Goal: Transaction & Acquisition: Purchase product/service

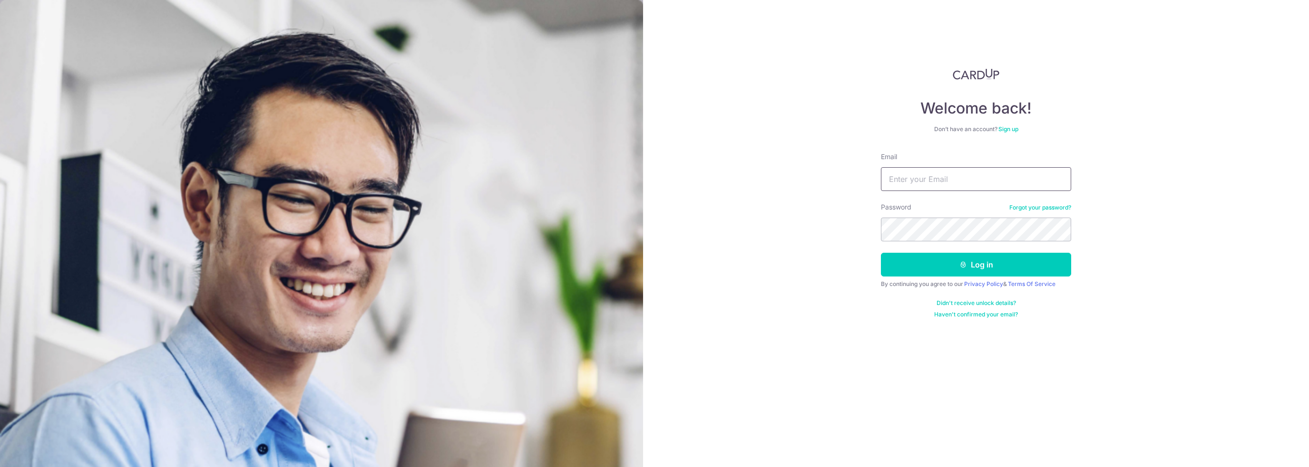
click at [901, 181] on input "Email" at bounding box center [976, 179] width 190 height 24
click at [931, 182] on input "Email" at bounding box center [976, 179] width 190 height 24
type input "[EMAIL_ADDRESS][DOMAIN_NAME]"
click at [881, 253] on button "Log in" at bounding box center [976, 265] width 190 height 24
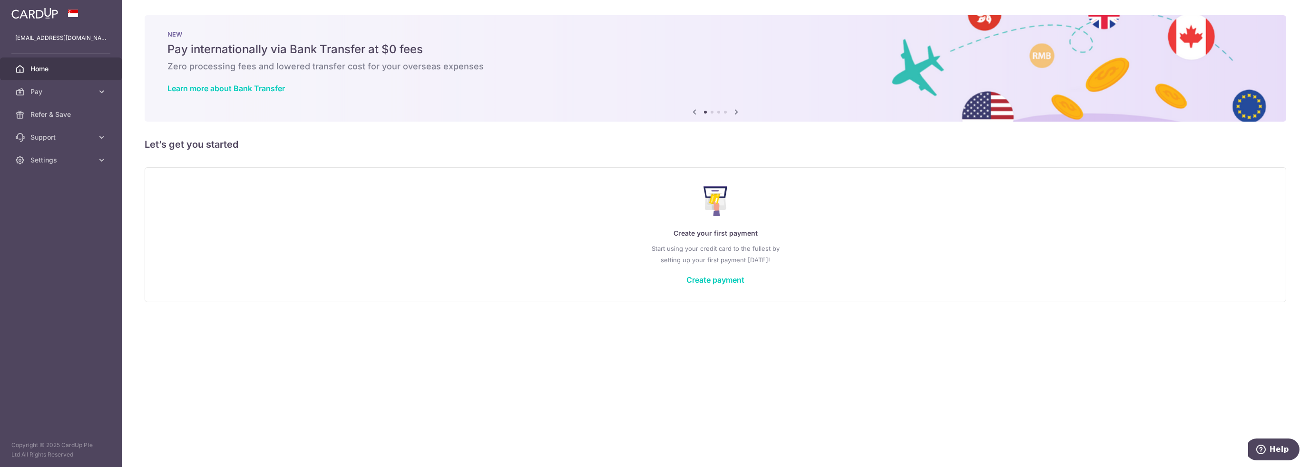
click at [735, 112] on icon at bounding box center [735, 112] width 11 height 12
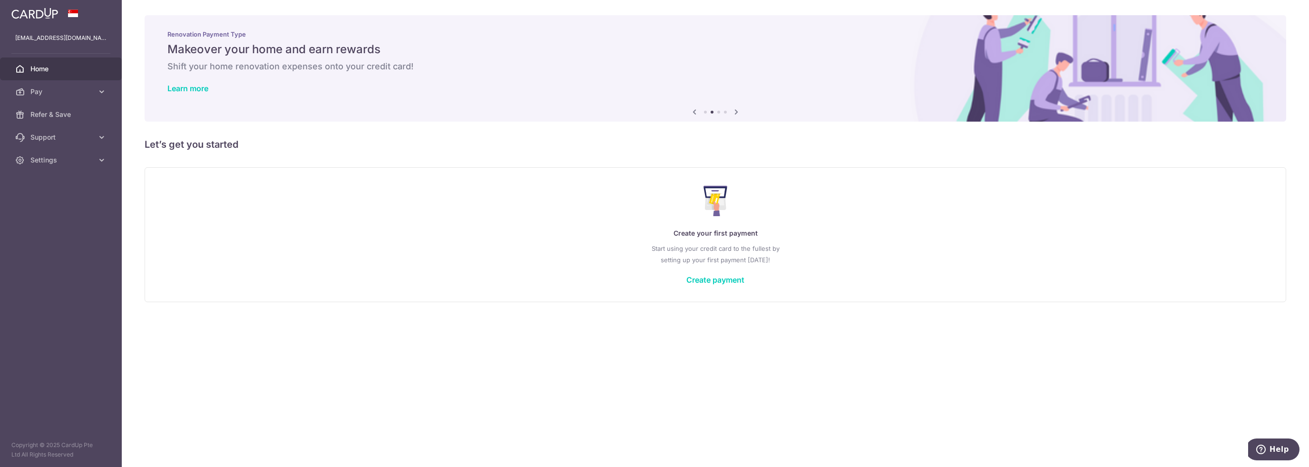
click at [735, 112] on icon at bounding box center [735, 112] width 11 height 12
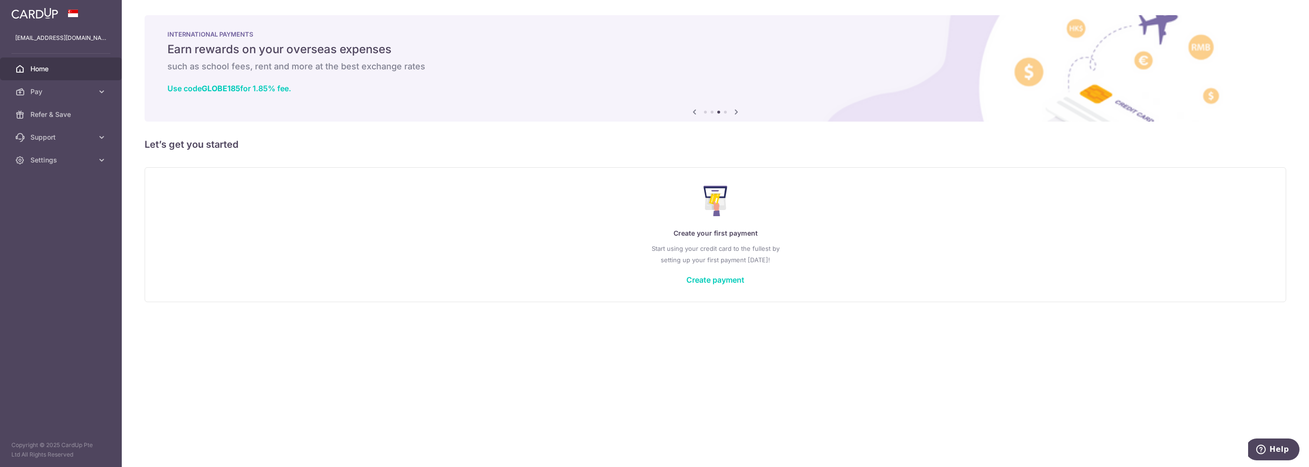
click at [735, 112] on icon at bounding box center [735, 112] width 11 height 12
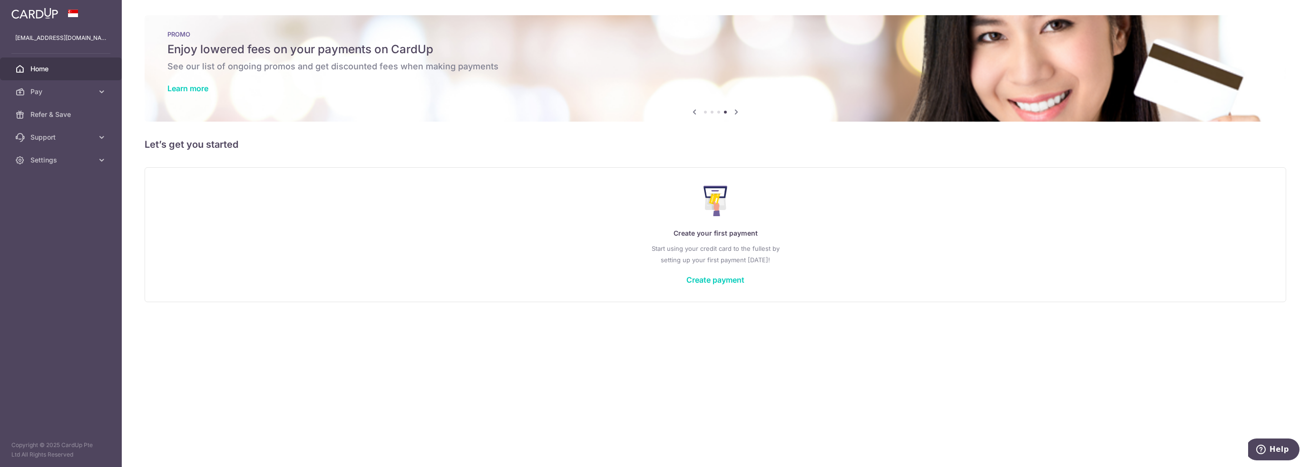
click at [735, 112] on icon at bounding box center [735, 112] width 11 height 12
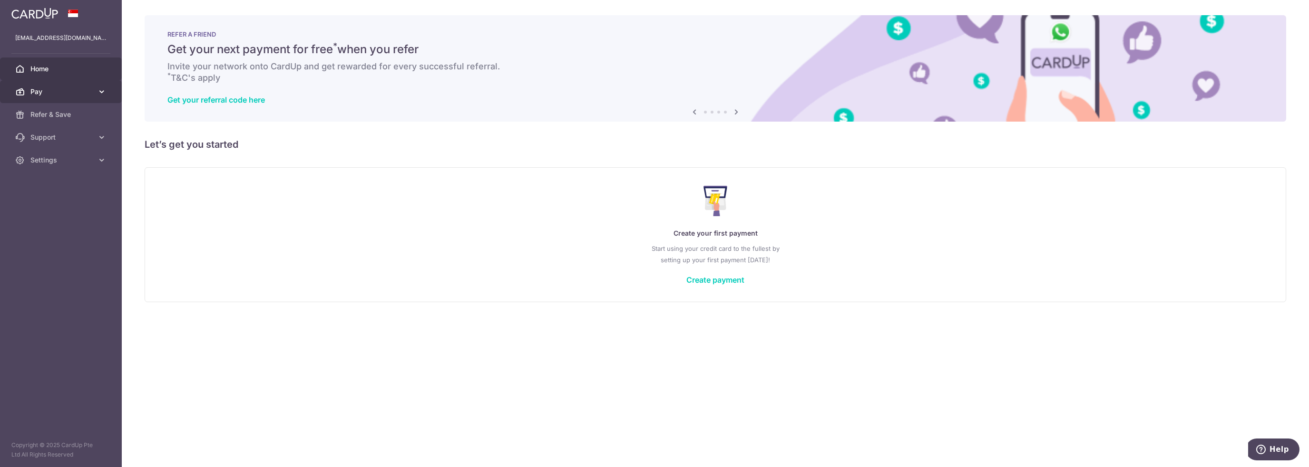
click at [52, 87] on span "Pay" at bounding box center [61, 92] width 63 height 10
click at [76, 121] on link "Payments" at bounding box center [61, 114] width 122 height 23
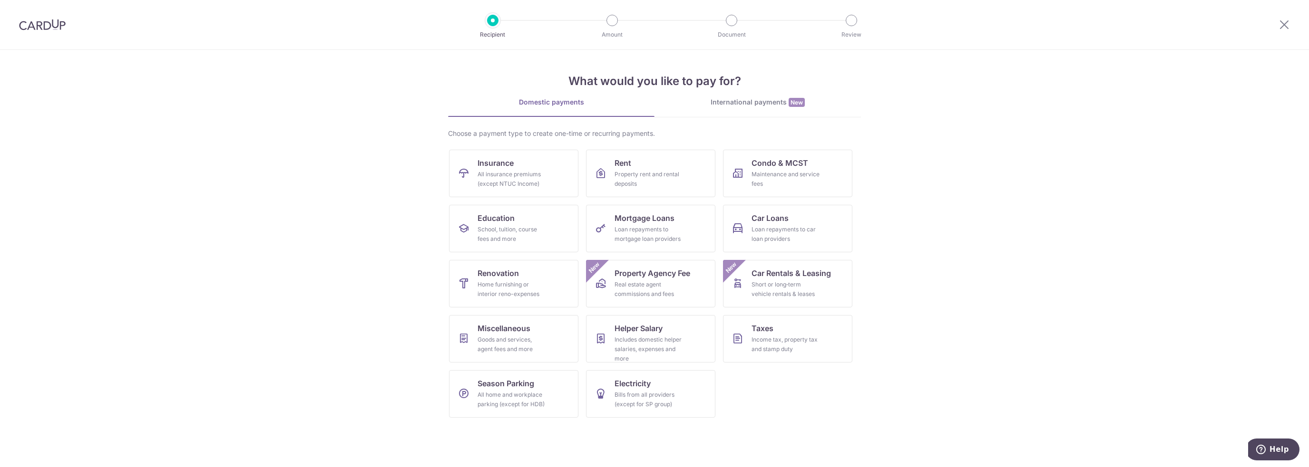
click at [22, 25] on img at bounding box center [42, 24] width 47 height 11
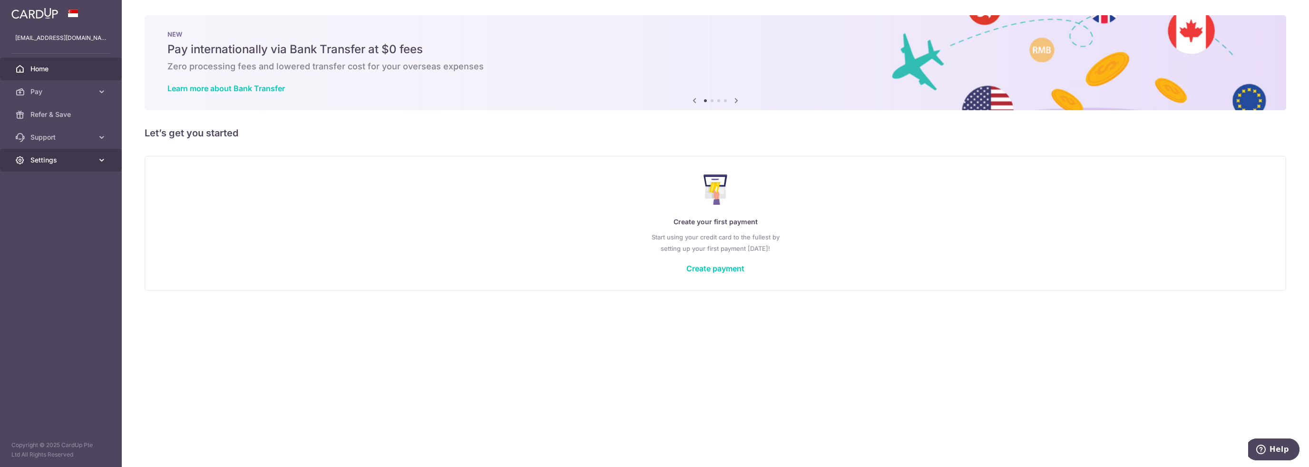
click at [65, 160] on span "Settings" at bounding box center [61, 160] width 63 height 10
click at [737, 102] on icon at bounding box center [735, 101] width 11 height 12
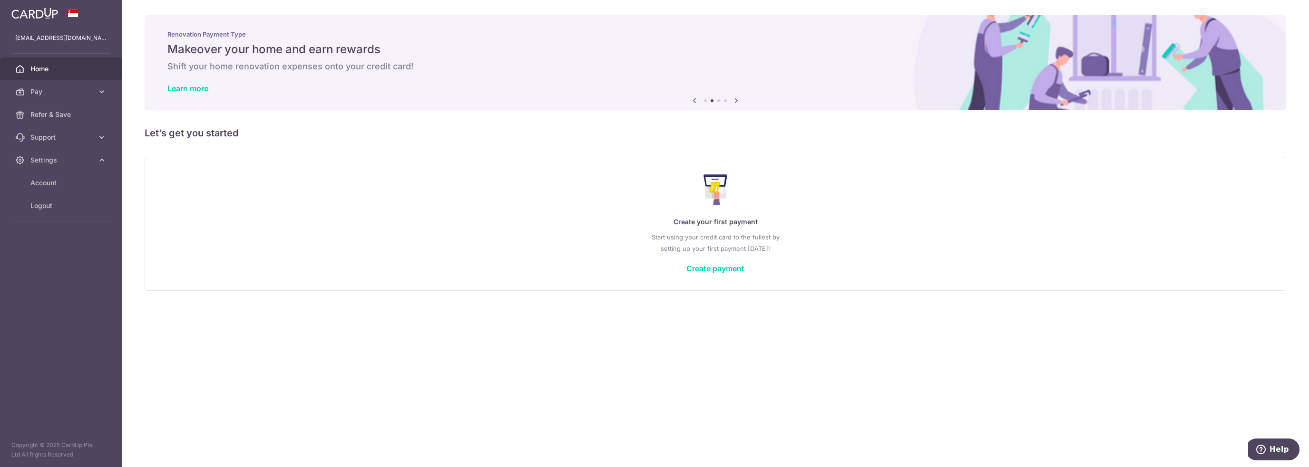
click at [737, 102] on icon at bounding box center [735, 101] width 11 height 12
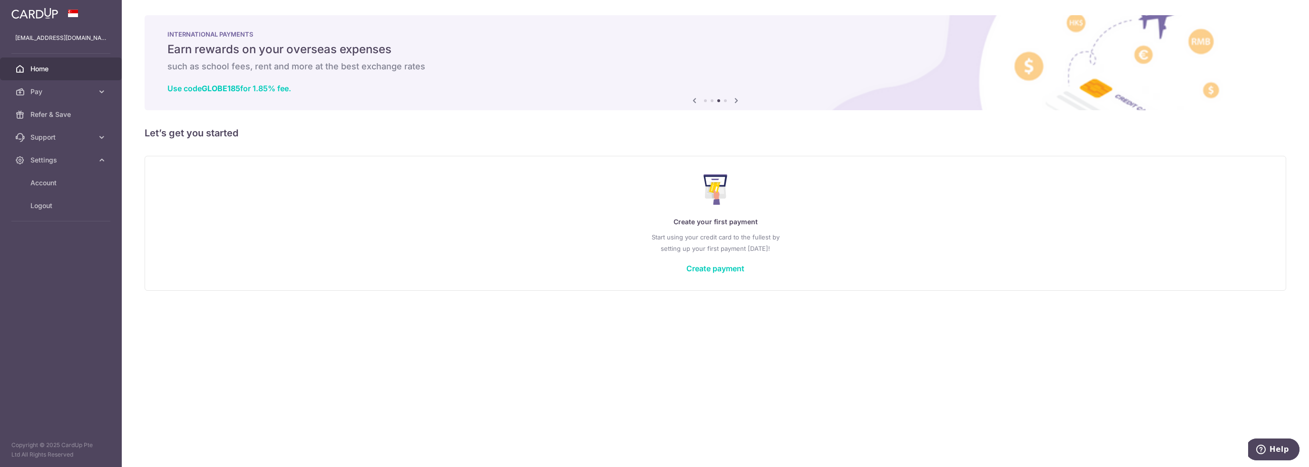
click at [737, 102] on icon at bounding box center [735, 101] width 11 height 12
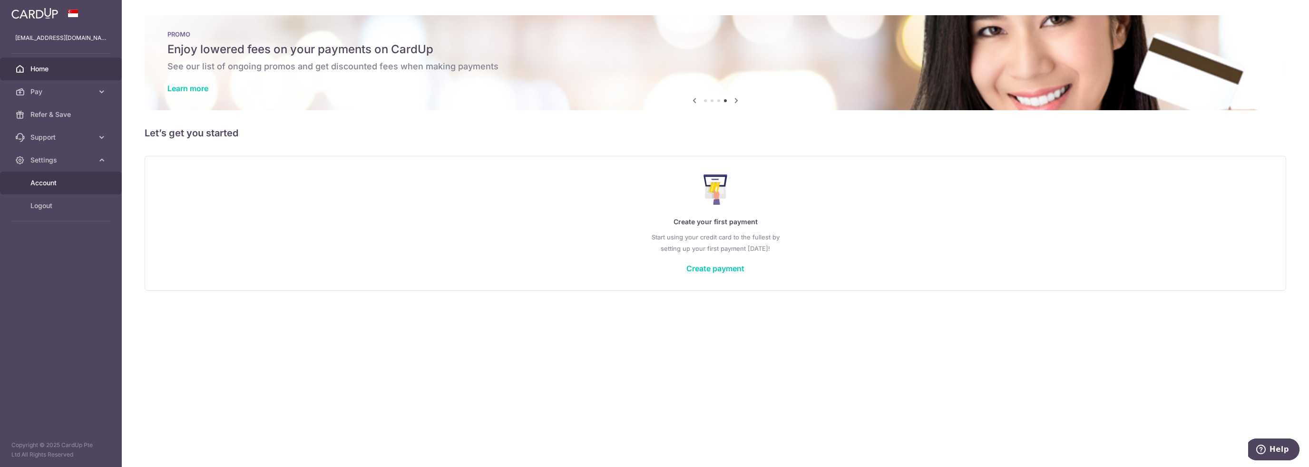
click at [51, 178] on span "Account" at bounding box center [61, 183] width 63 height 10
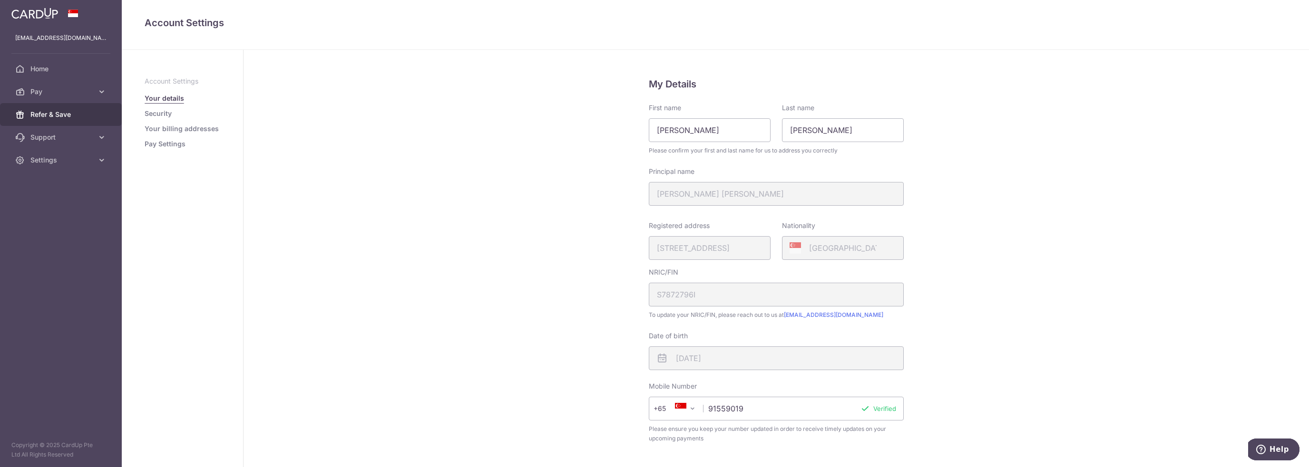
click at [58, 112] on span "Refer & Save" at bounding box center [61, 115] width 63 height 10
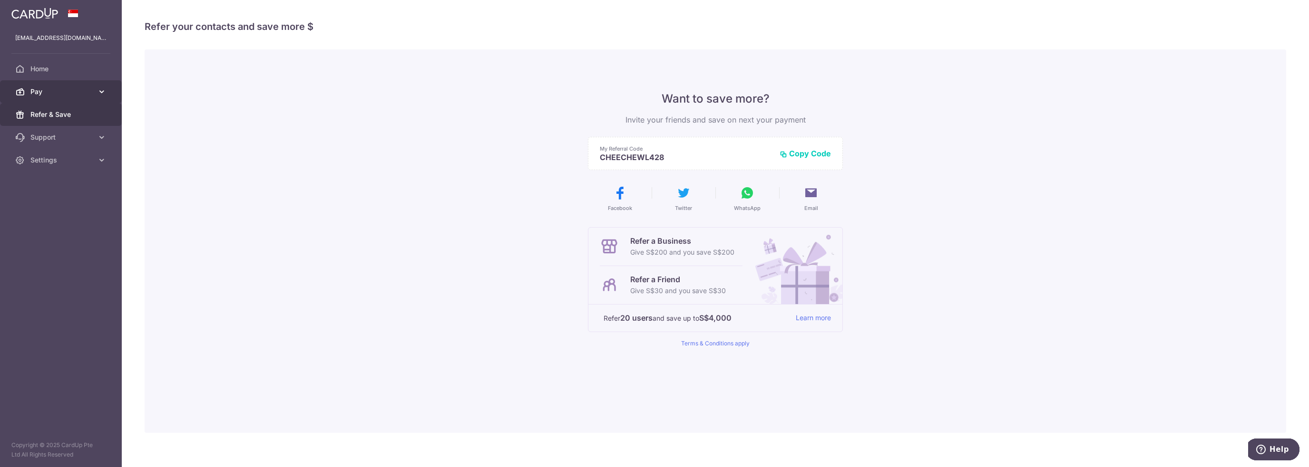
click at [64, 96] on span "Pay" at bounding box center [61, 92] width 63 height 10
click at [54, 116] on span "Payments" at bounding box center [61, 115] width 63 height 10
click at [76, 97] on link "Pay" at bounding box center [61, 91] width 122 height 23
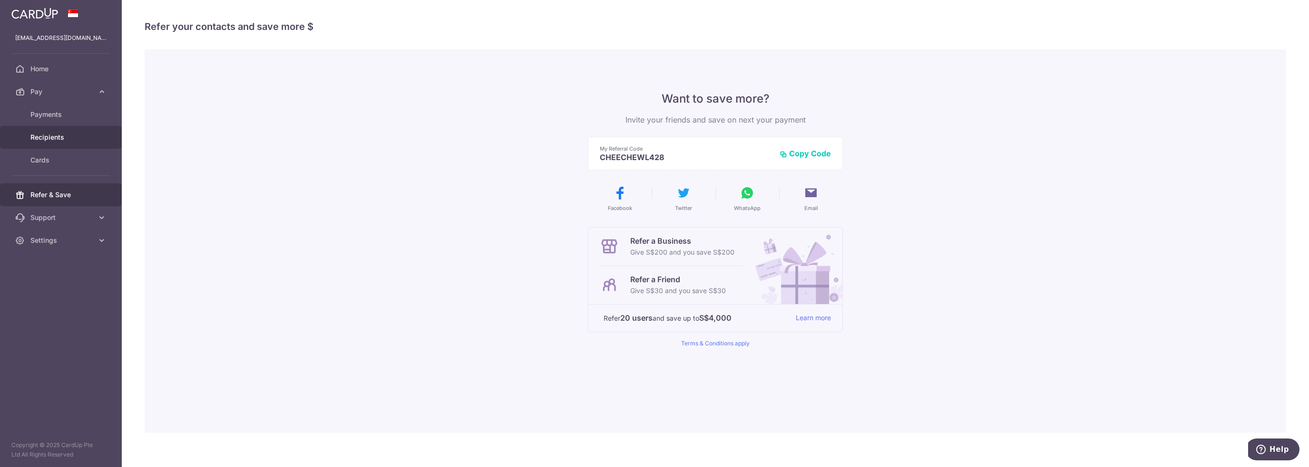
click at [72, 139] on span "Recipients" at bounding box center [61, 138] width 63 height 10
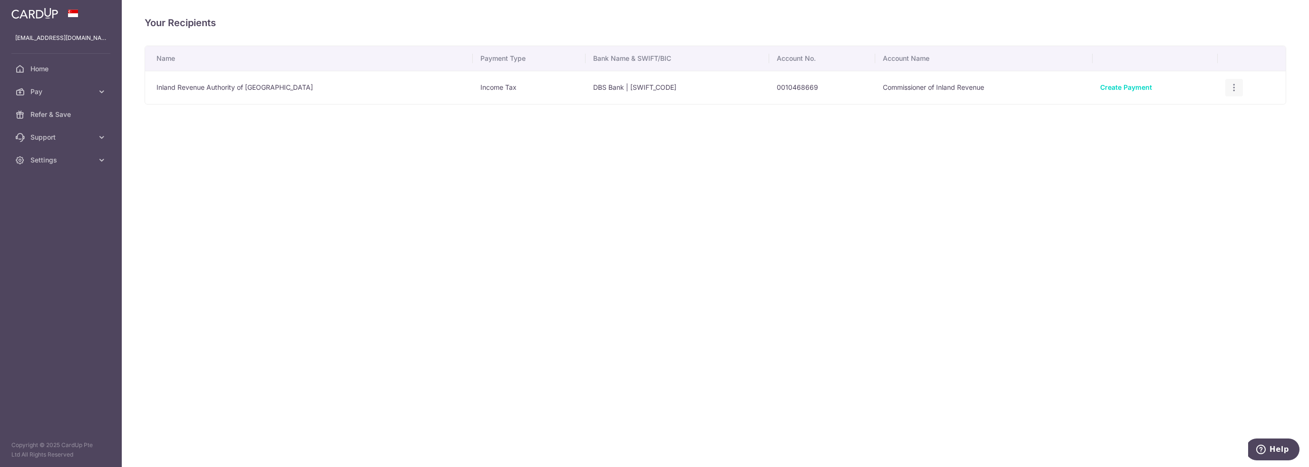
click at [1225, 86] on div "View/Edit Linked Payments" at bounding box center [1234, 88] width 18 height 18
click at [1229, 90] on icon "button" at bounding box center [1234, 88] width 10 height 10
click at [1165, 134] on link "Linked Payments" at bounding box center [1192, 137] width 99 height 23
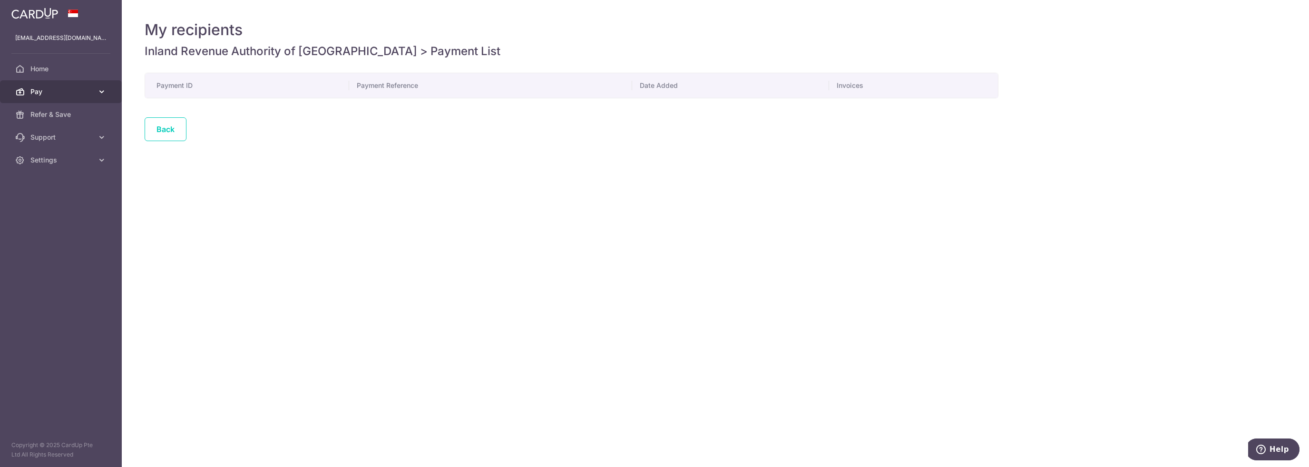
click at [66, 95] on span "Pay" at bounding box center [61, 92] width 63 height 10
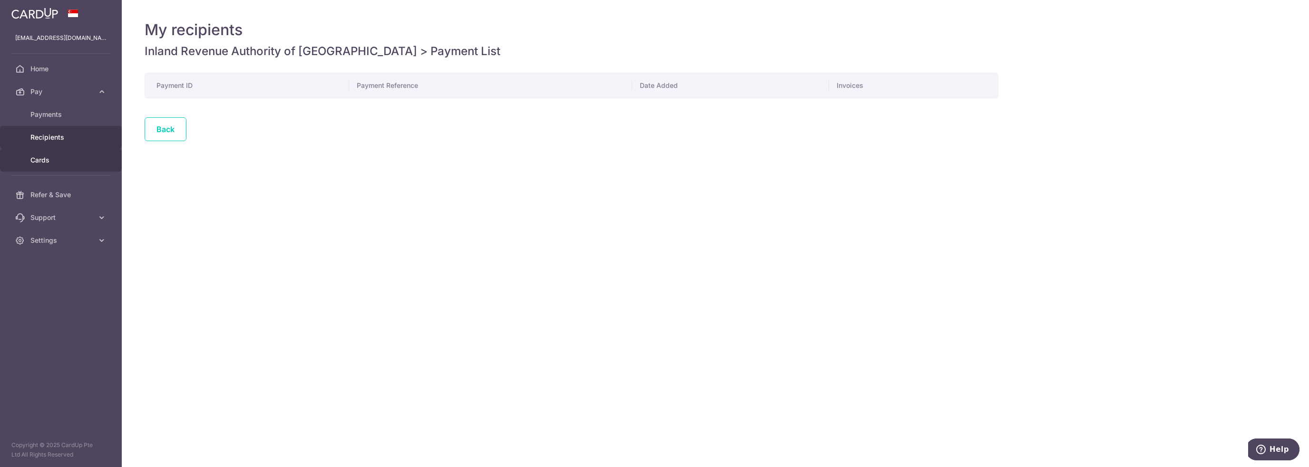
click at [57, 155] on link "Cards" at bounding box center [61, 160] width 122 height 23
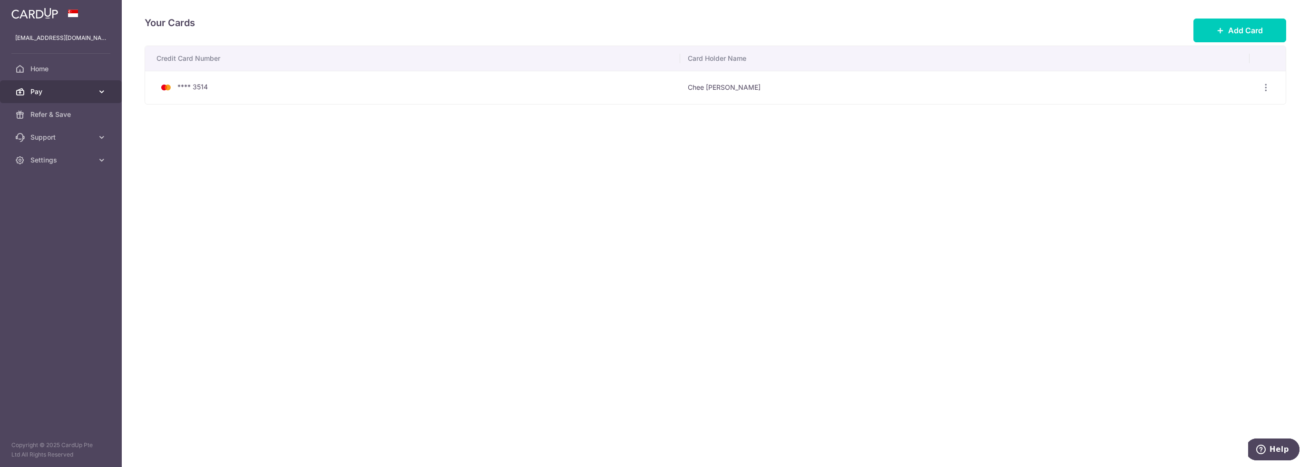
click at [74, 92] on span "Pay" at bounding box center [61, 92] width 63 height 10
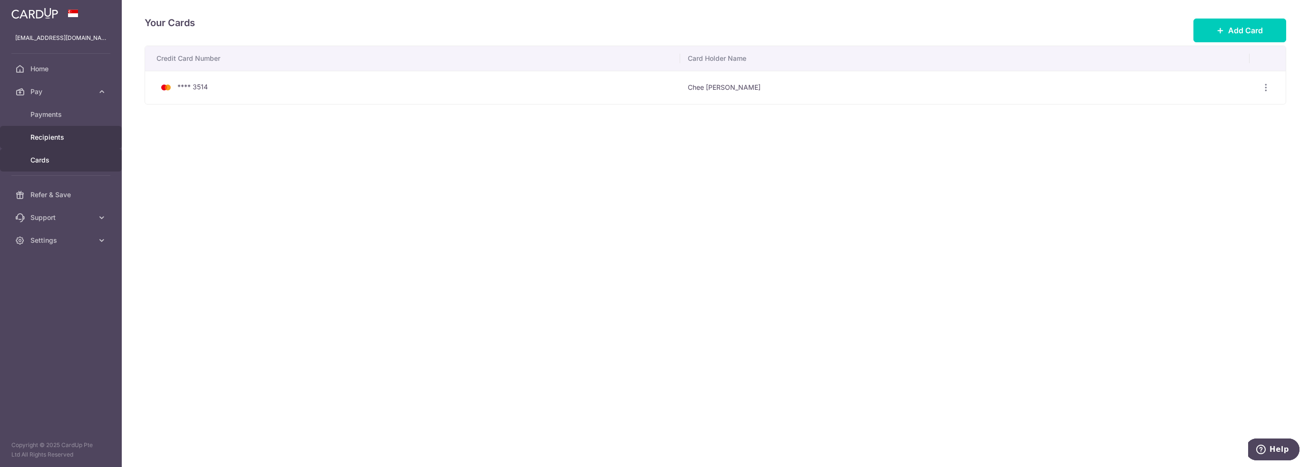
click at [73, 130] on link "Recipients" at bounding box center [61, 137] width 122 height 23
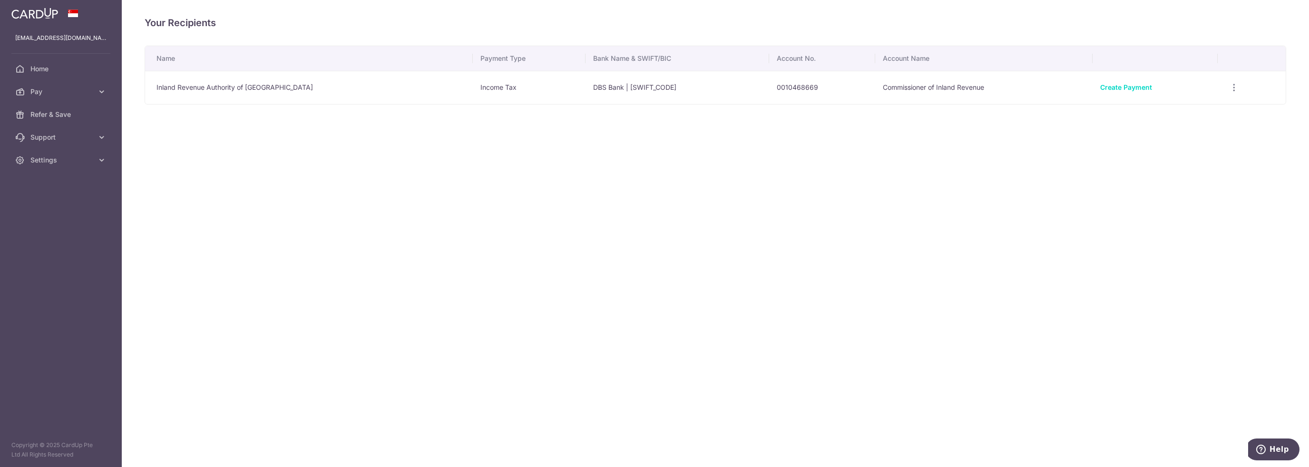
click at [769, 87] on td "0010468669" at bounding box center [822, 87] width 106 height 33
click at [891, 88] on td "Commissioner of Inland Revenue" at bounding box center [983, 87] width 217 height 33
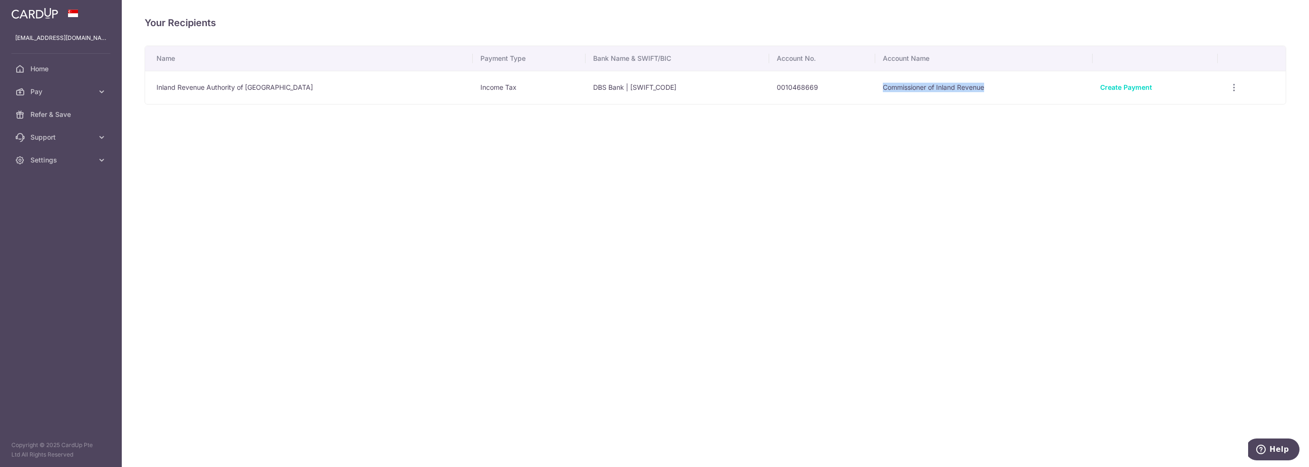
click at [891, 88] on td "Commissioner of Inland Revenue" at bounding box center [983, 87] width 217 height 33
click at [1101, 86] on link "Create Payment" at bounding box center [1126, 87] width 52 height 8
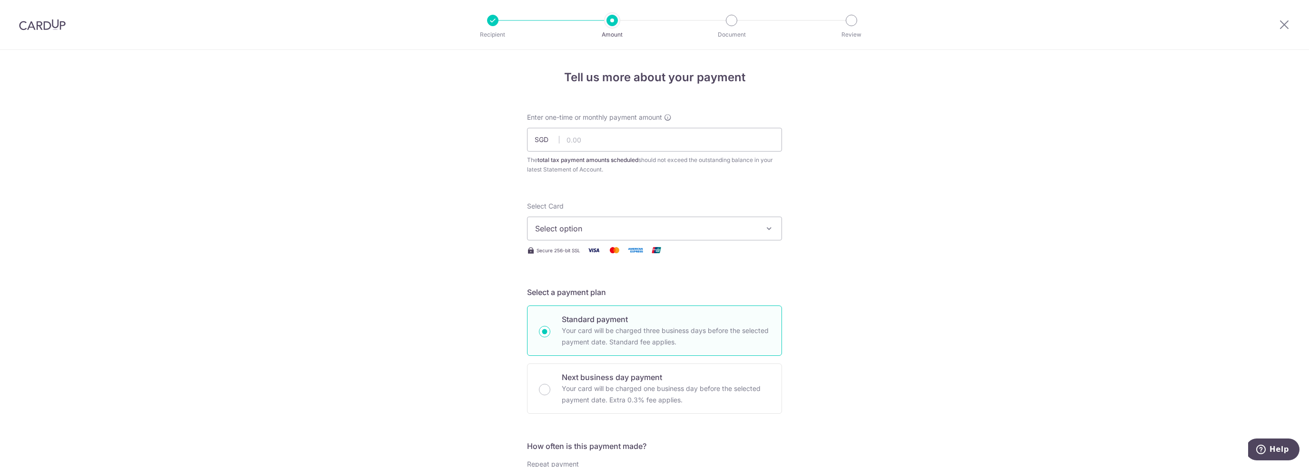
click at [535, 224] on span "Select option" at bounding box center [646, 228] width 222 height 11
click at [561, 291] on span "**** 3514" at bounding box center [575, 296] width 35 height 11
click at [601, 146] on input "text" at bounding box center [654, 140] width 255 height 24
